Goal: Task Accomplishment & Management: Manage account settings

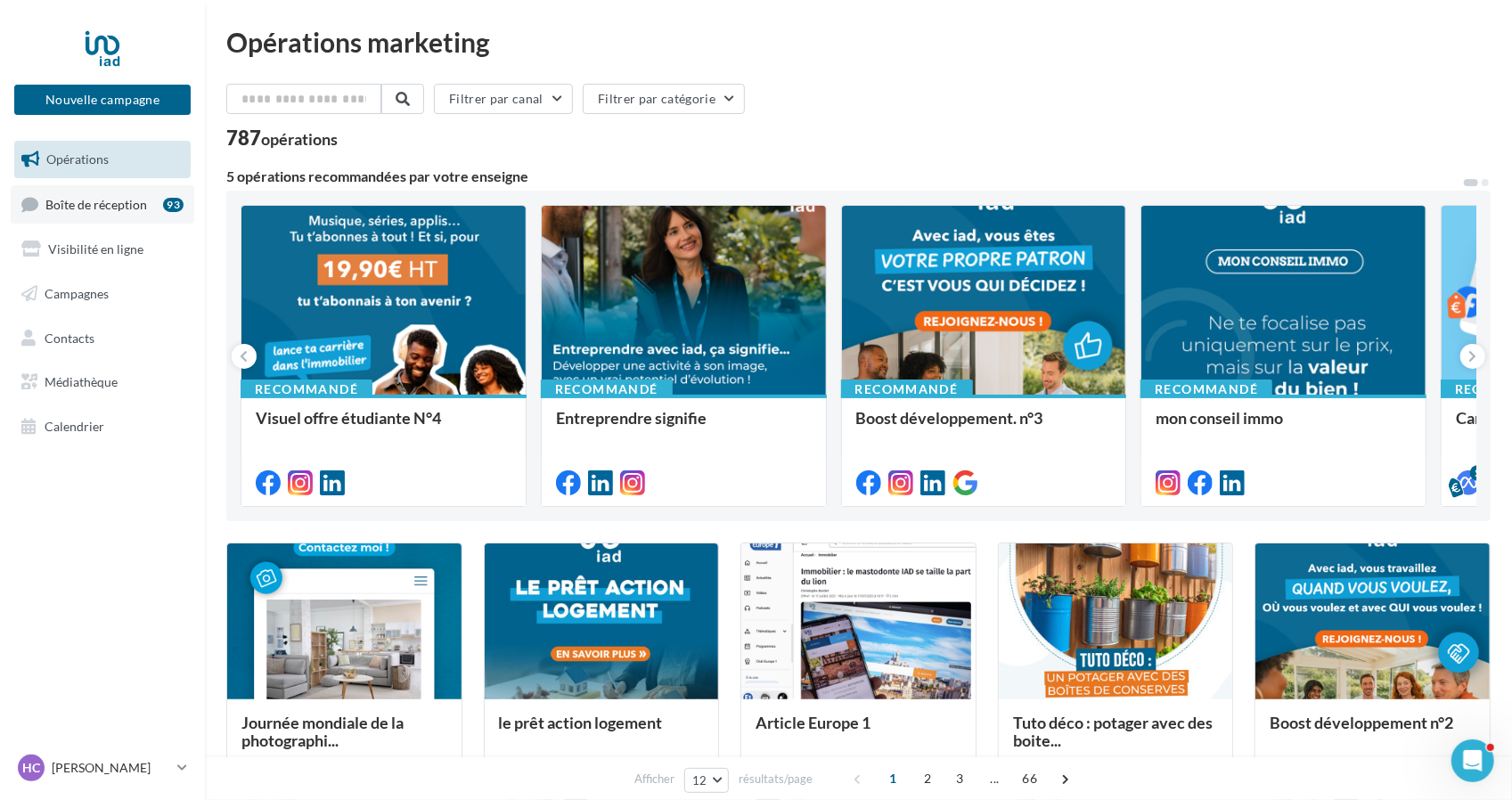
drag, startPoint x: 0, startPoint y: 0, endPoint x: 130, endPoint y: 204, distance: 241.9
click at [130, 204] on span "Boîte de réception" at bounding box center [96, 204] width 101 height 15
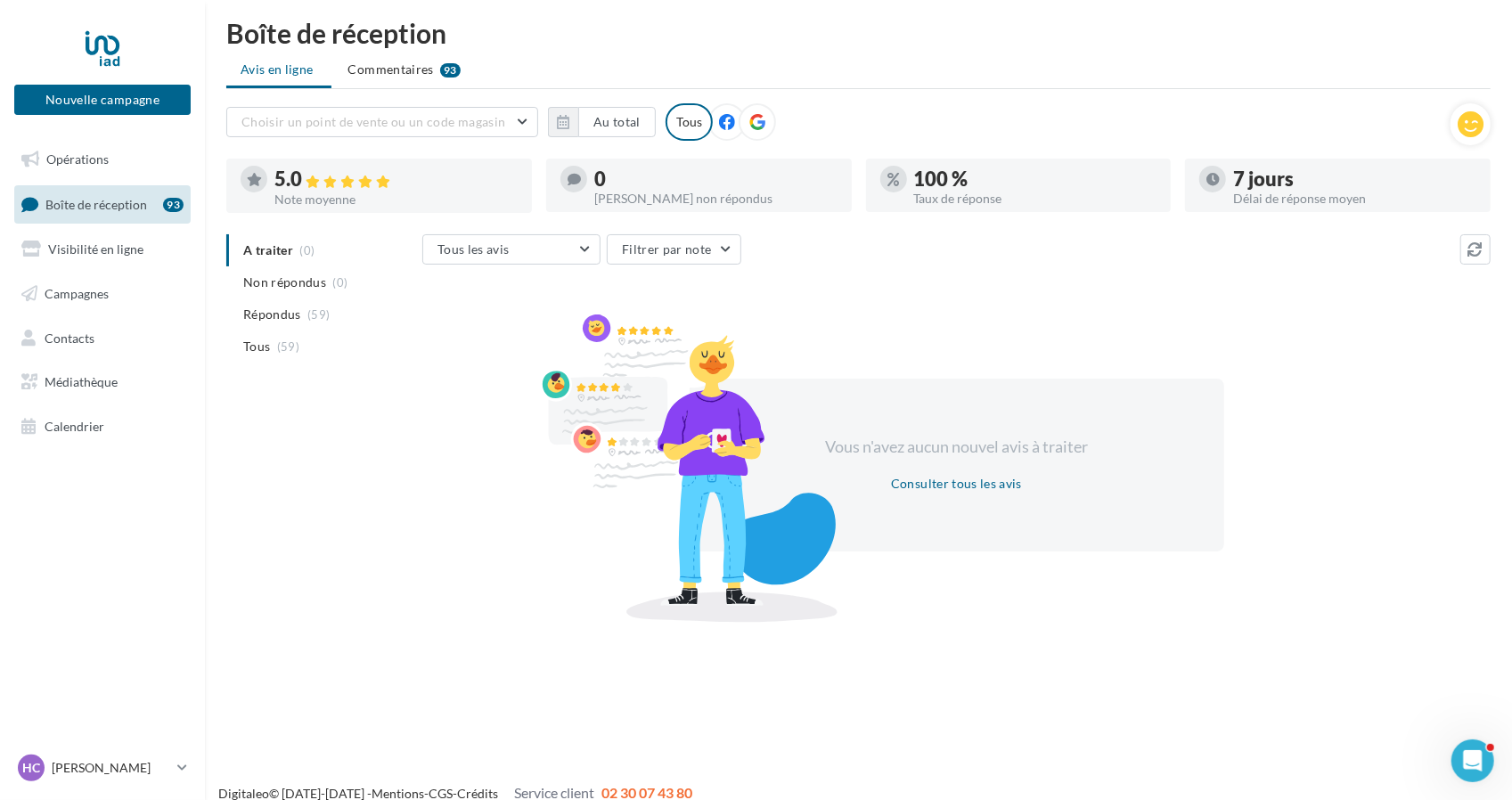
scroll to position [10, 0]
click at [392, 70] on span "Commentaires" at bounding box center [391, 67] width 86 height 18
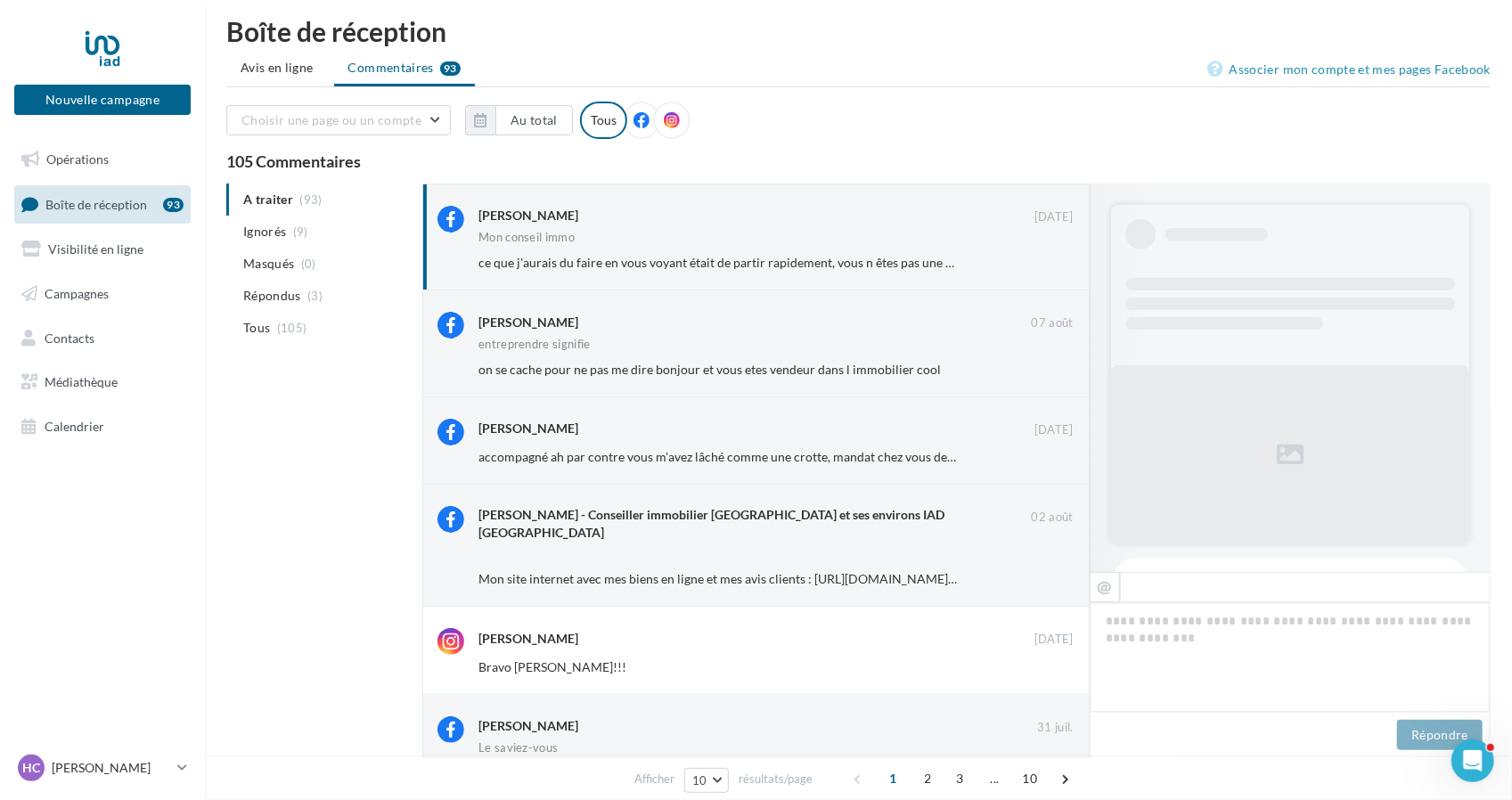
scroll to position [252, 0]
